Goal: Transaction & Acquisition: Purchase product/service

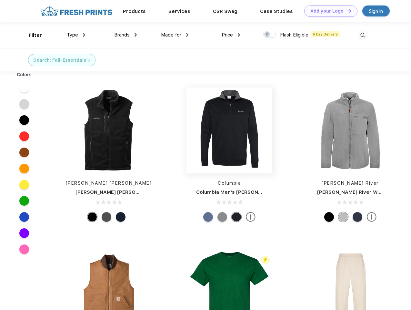
scroll to position [0, 0]
click at [328, 11] on link "Add your Logo Design Tool" at bounding box center [330, 10] width 53 height 11
click at [0, 0] on div "Design Tool" at bounding box center [0, 0] width 0 height 0
click at [346, 11] on link "Add your Logo Design Tool" at bounding box center [330, 10] width 53 height 11
click at [31, 35] on div "Filter" at bounding box center [35, 35] width 13 height 7
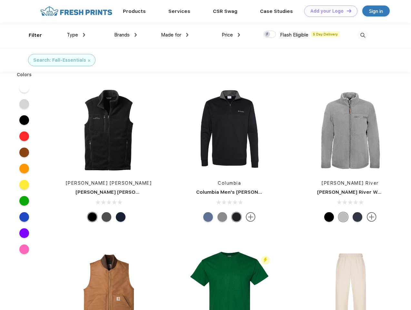
click at [76, 35] on span "Type" at bounding box center [72, 35] width 11 height 6
click at [126, 35] on span "Brands" at bounding box center [121, 35] width 15 height 6
click at [175, 35] on span "Made for" at bounding box center [171, 35] width 20 height 6
click at [231, 35] on span "Price" at bounding box center [227, 35] width 11 height 6
click at [270, 35] on div at bounding box center [269, 34] width 13 height 7
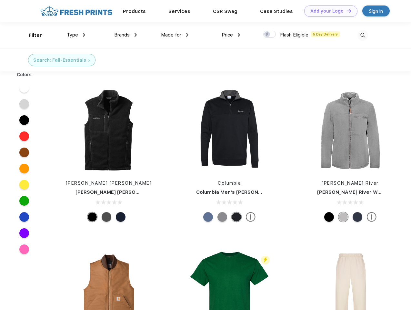
click at [268, 35] on input "checkbox" at bounding box center [265, 32] width 4 height 4
click at [363, 35] on img at bounding box center [363, 35] width 11 height 11
